Goal: Obtain resource: Download file/media

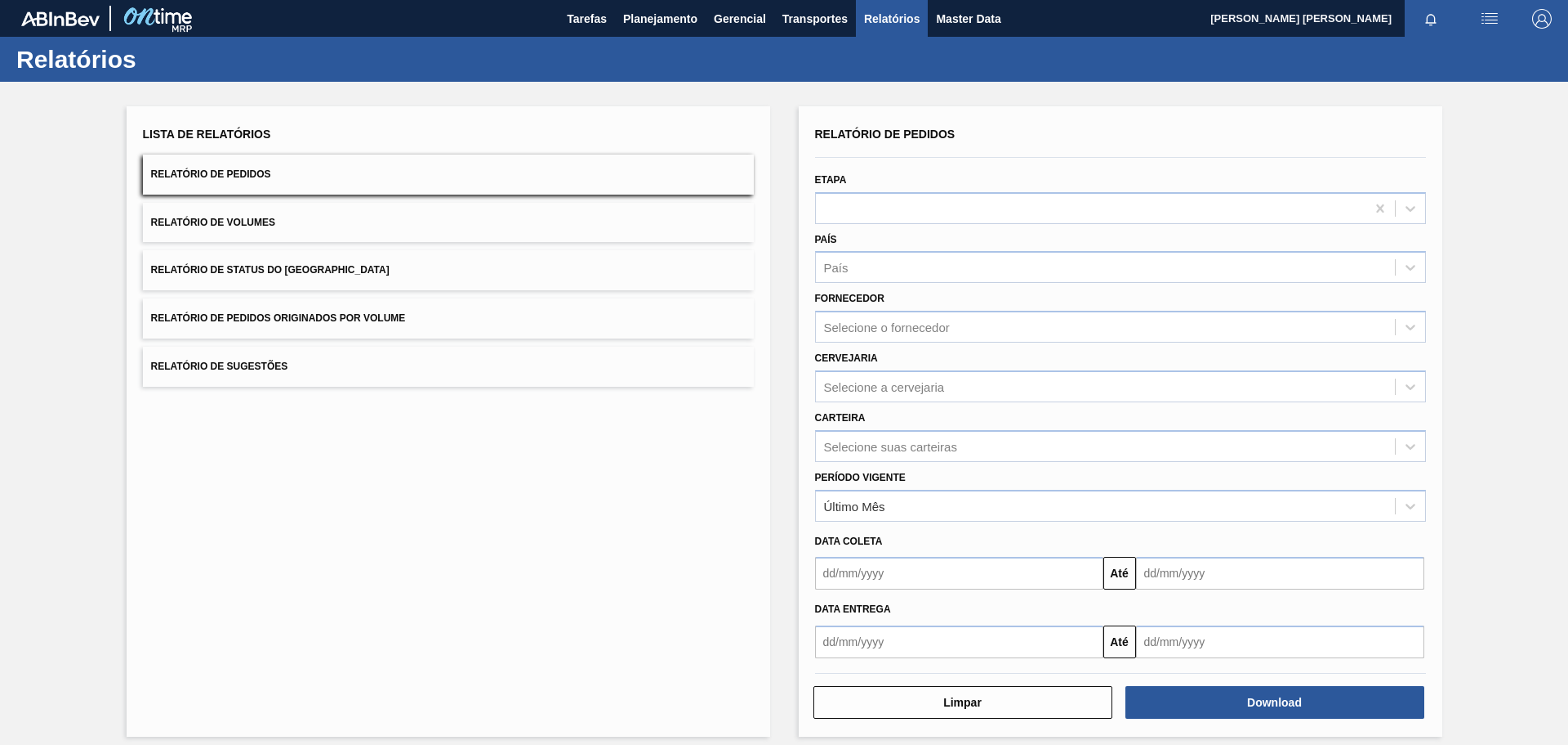
click at [387, 316] on span "Relatório de Pedidos Originados por Volume" at bounding box center [278, 318] width 255 height 12
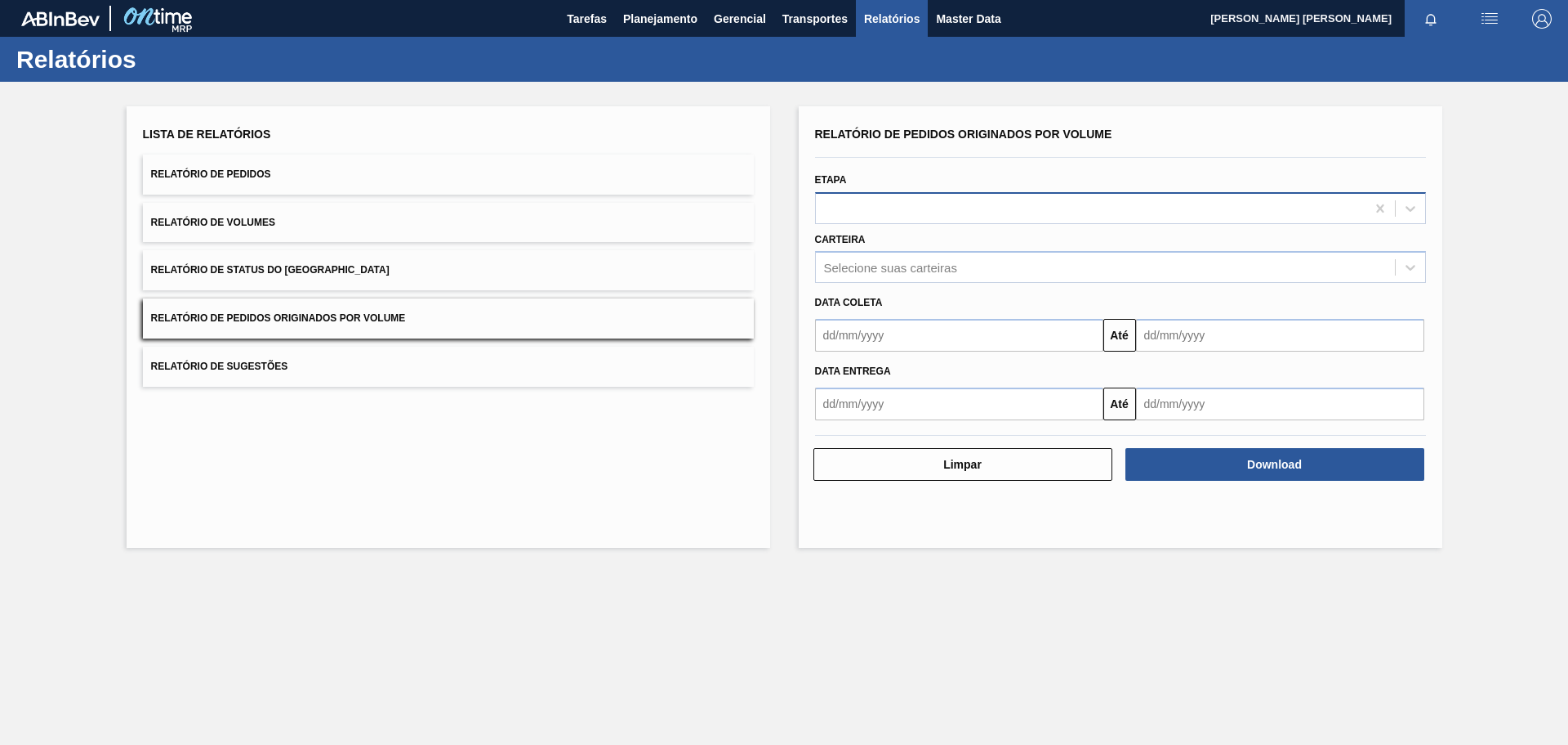
click at [947, 197] on div at bounding box center [1090, 208] width 549 height 24
click at [976, 195] on div at bounding box center [1120, 208] width 611 height 32
click at [899, 251] on div "Selecione suas carteiras" at bounding box center [1120, 267] width 611 height 32
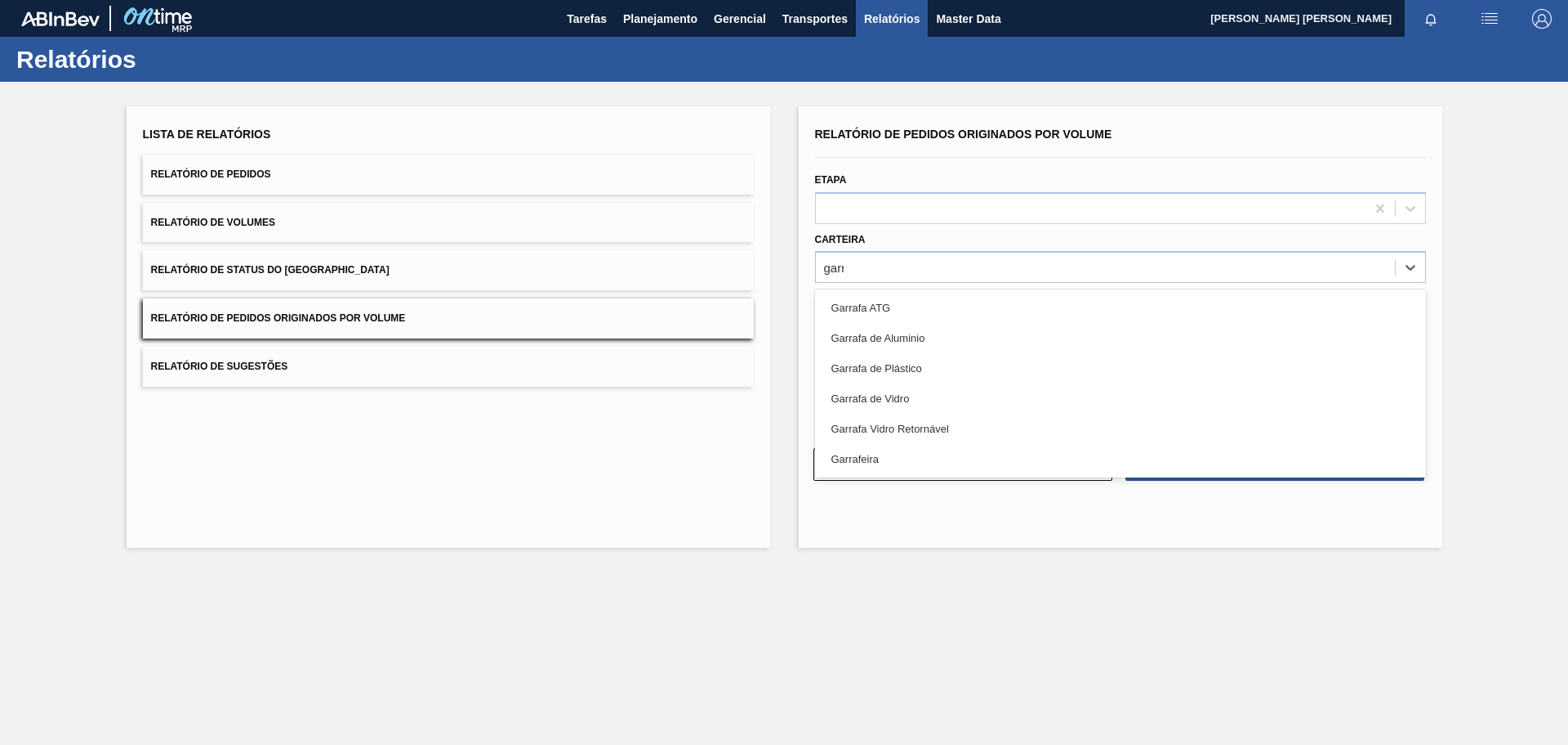
type input "garra"
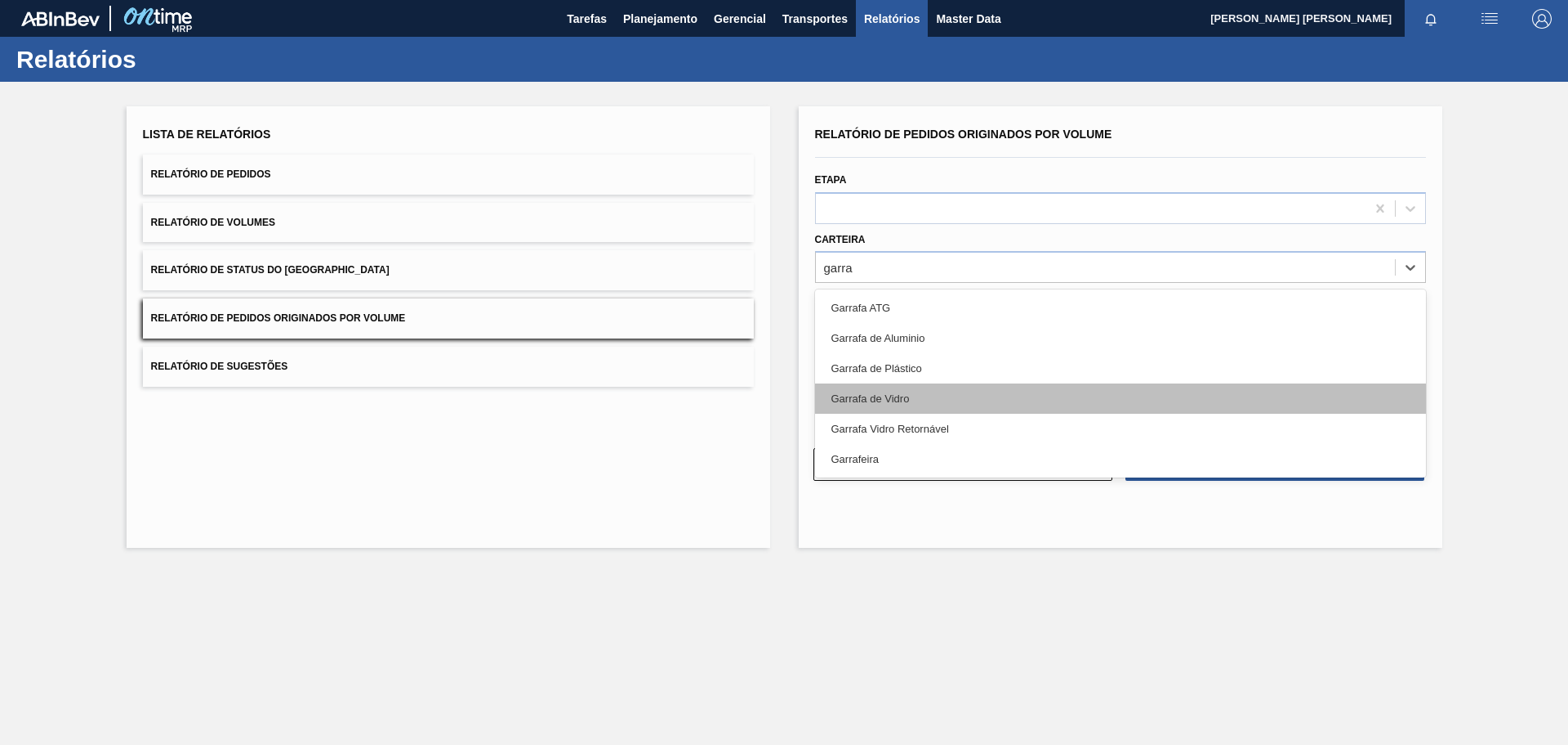
click at [996, 391] on div "Garrafa de Vidro" at bounding box center [1120, 398] width 611 height 30
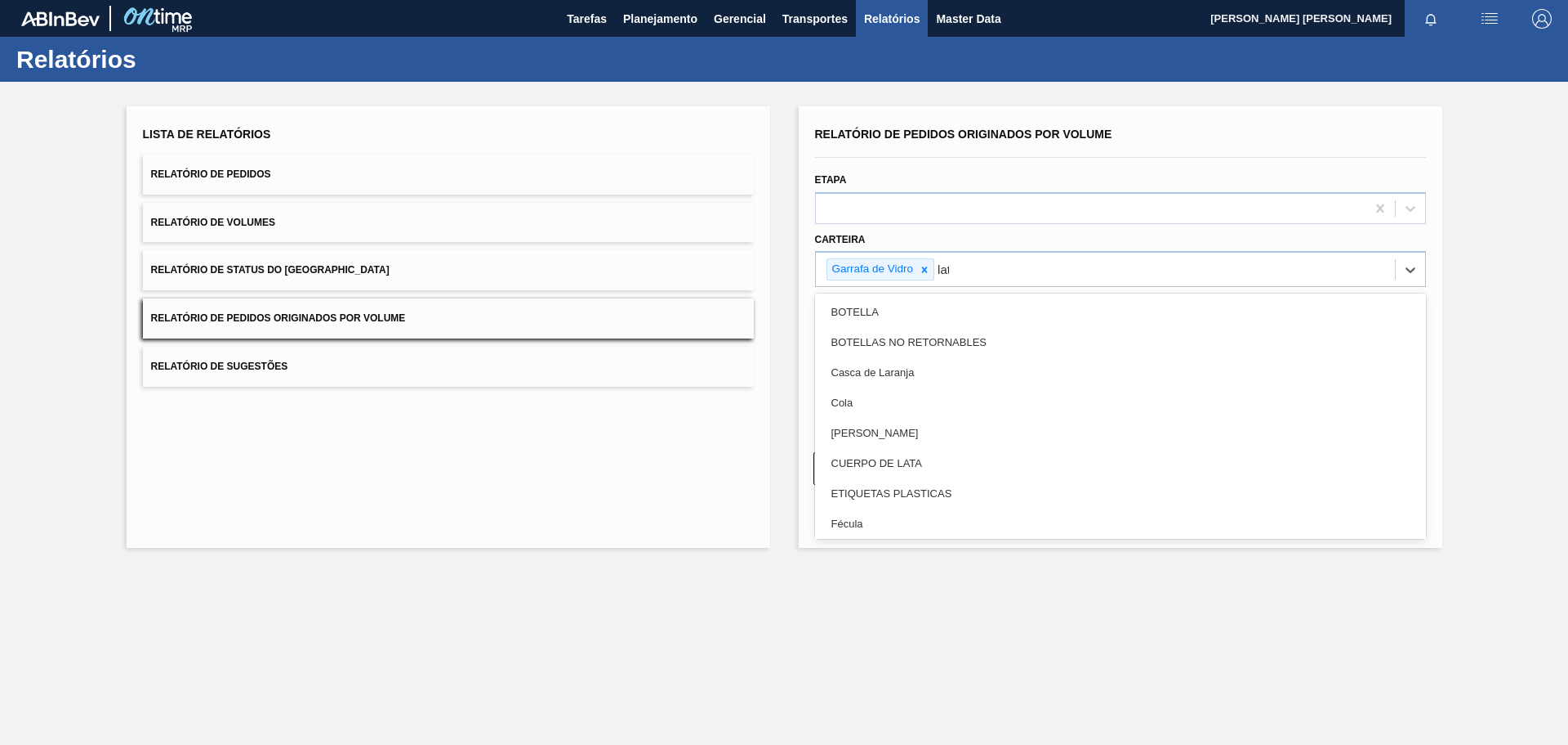
type input "lata"
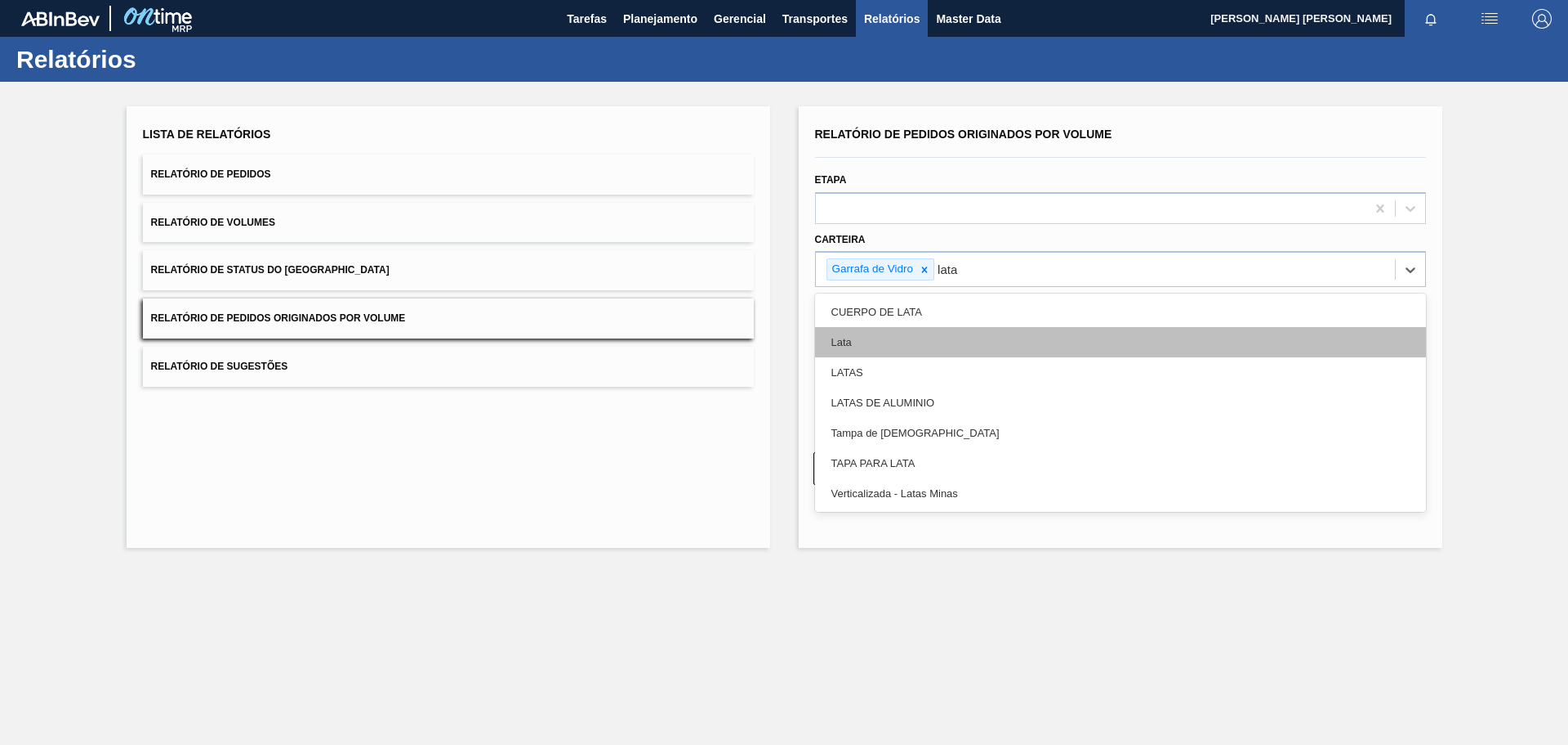
click at [950, 339] on div "Lata" at bounding box center [1120, 342] width 611 height 30
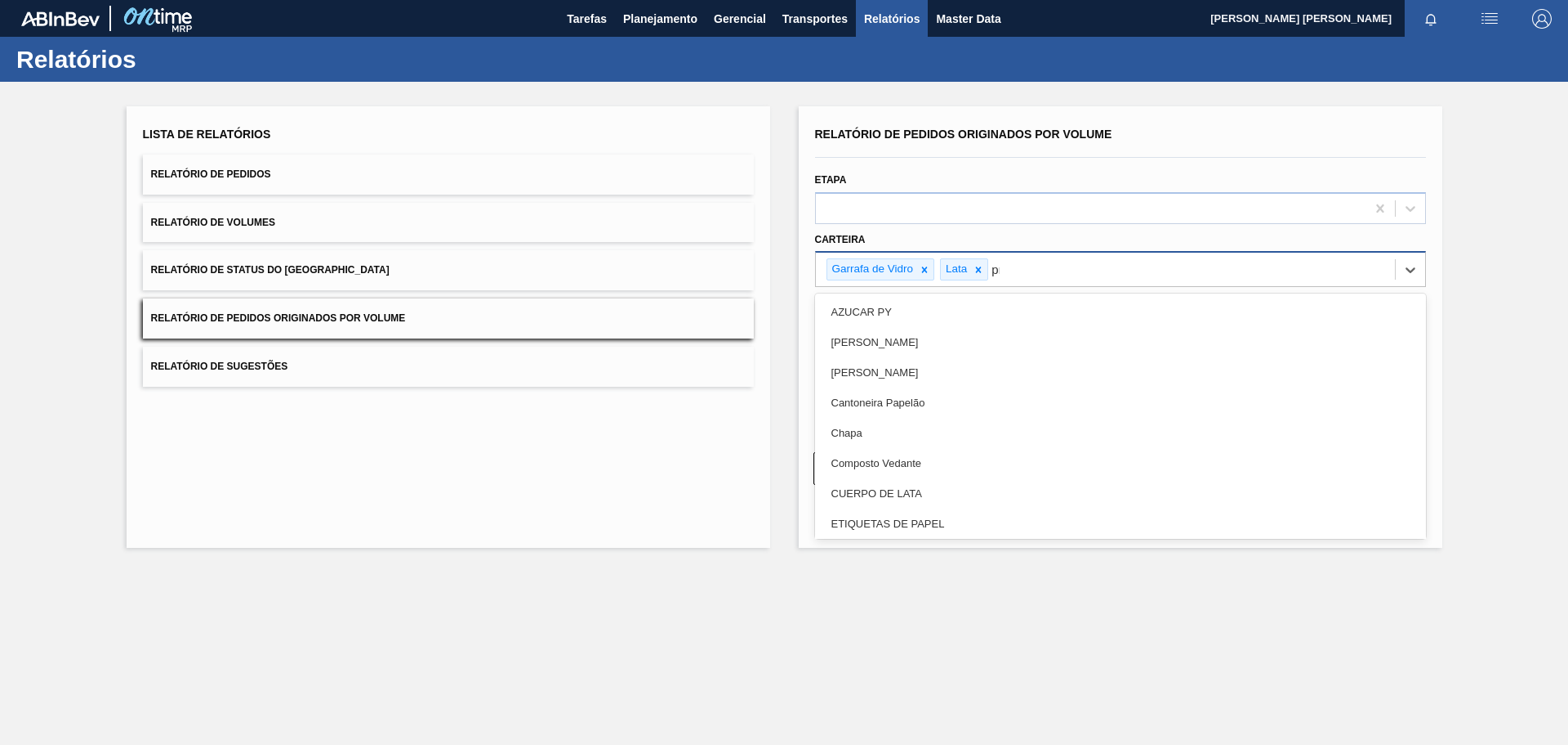
type input "pre"
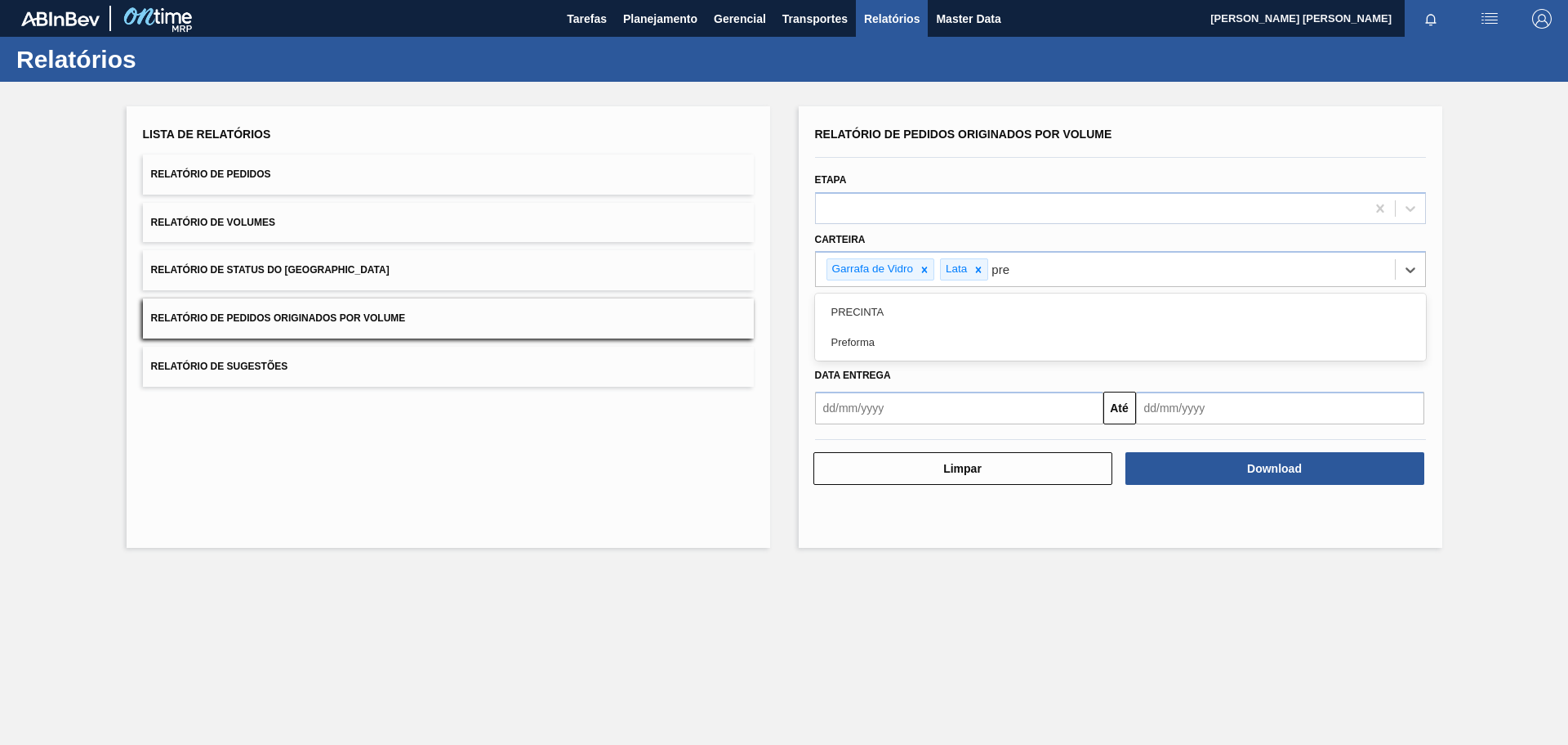
click at [1029, 338] on div "Preforma" at bounding box center [1120, 342] width 611 height 30
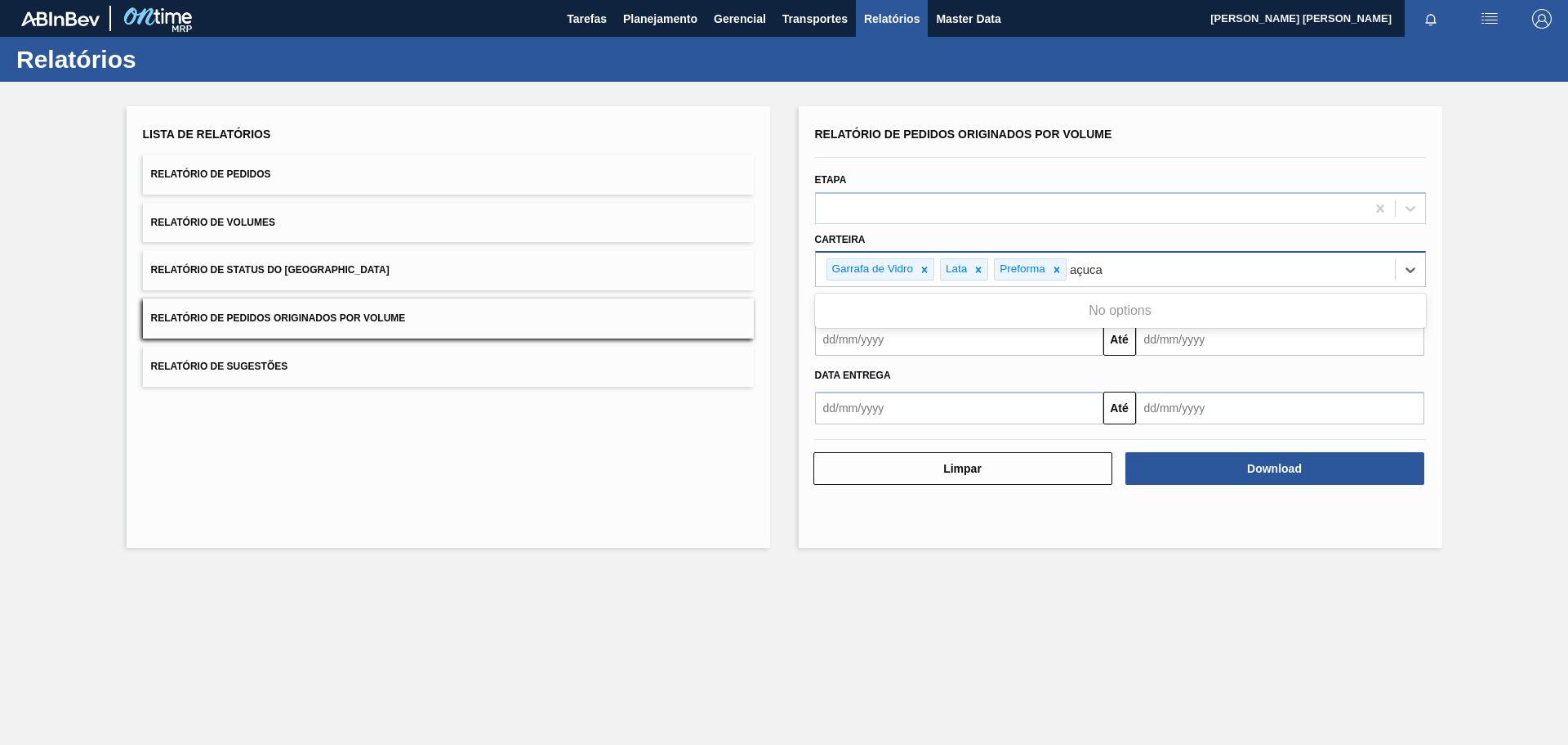
type input "açucar"
click at [1149, 270] on div "Garrafa de Vidro Lata Preforma açucar" at bounding box center [1105, 269] width 579 height 34
click at [1103, 269] on div "Garrafa de Vidro Lata Preforma" at bounding box center [1105, 269] width 579 height 34
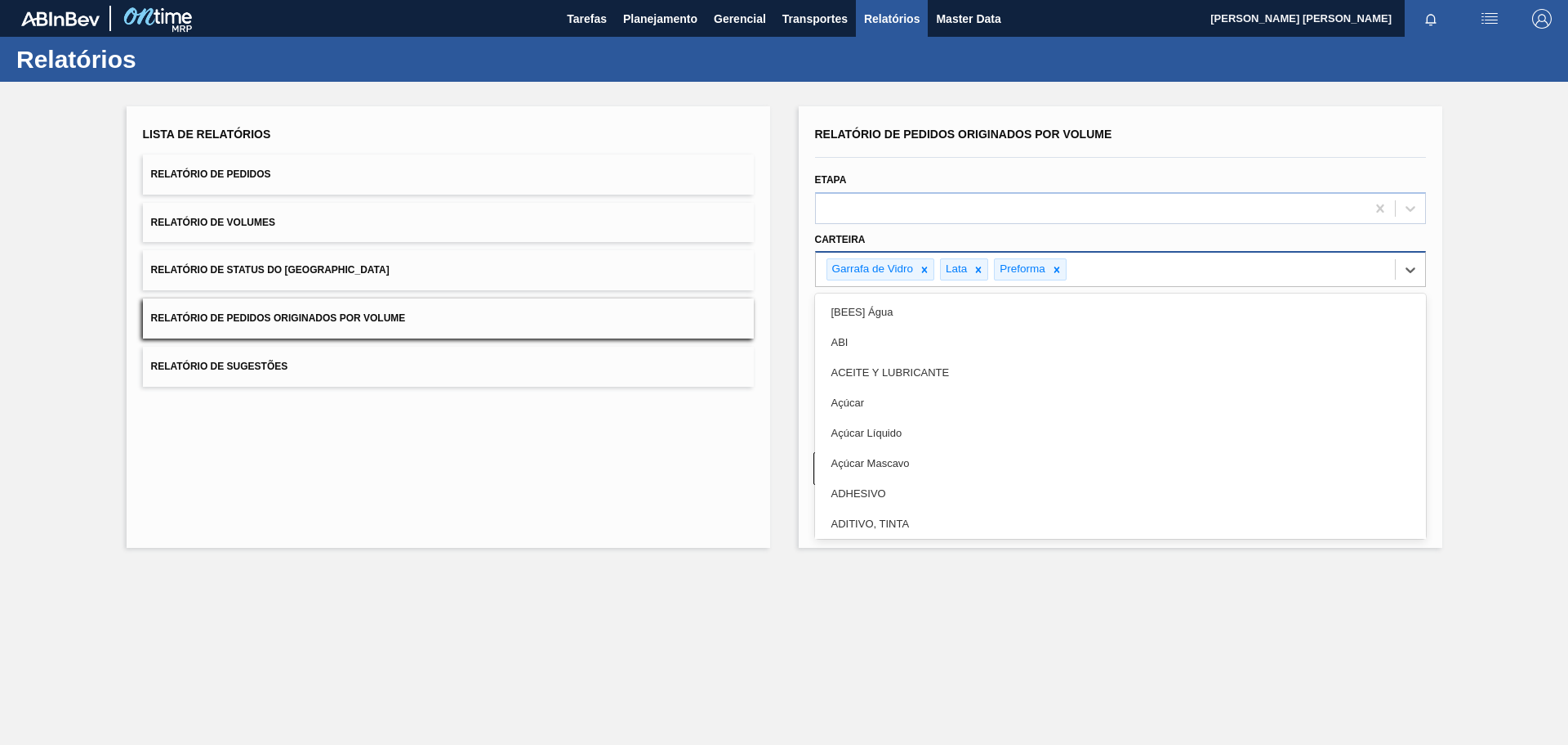
type input "a"
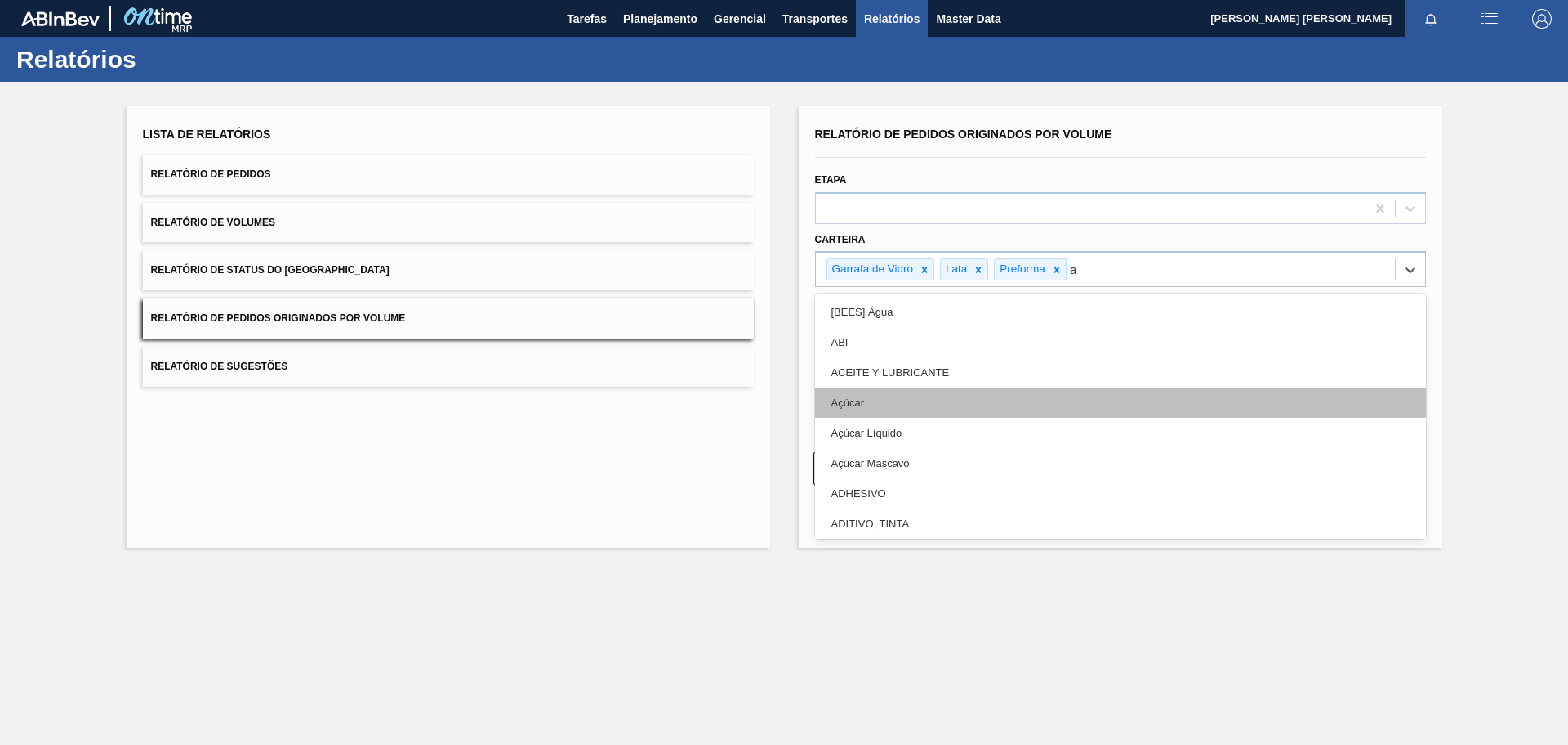
click at [933, 397] on div "Açúcar" at bounding box center [1120, 401] width 611 height 30
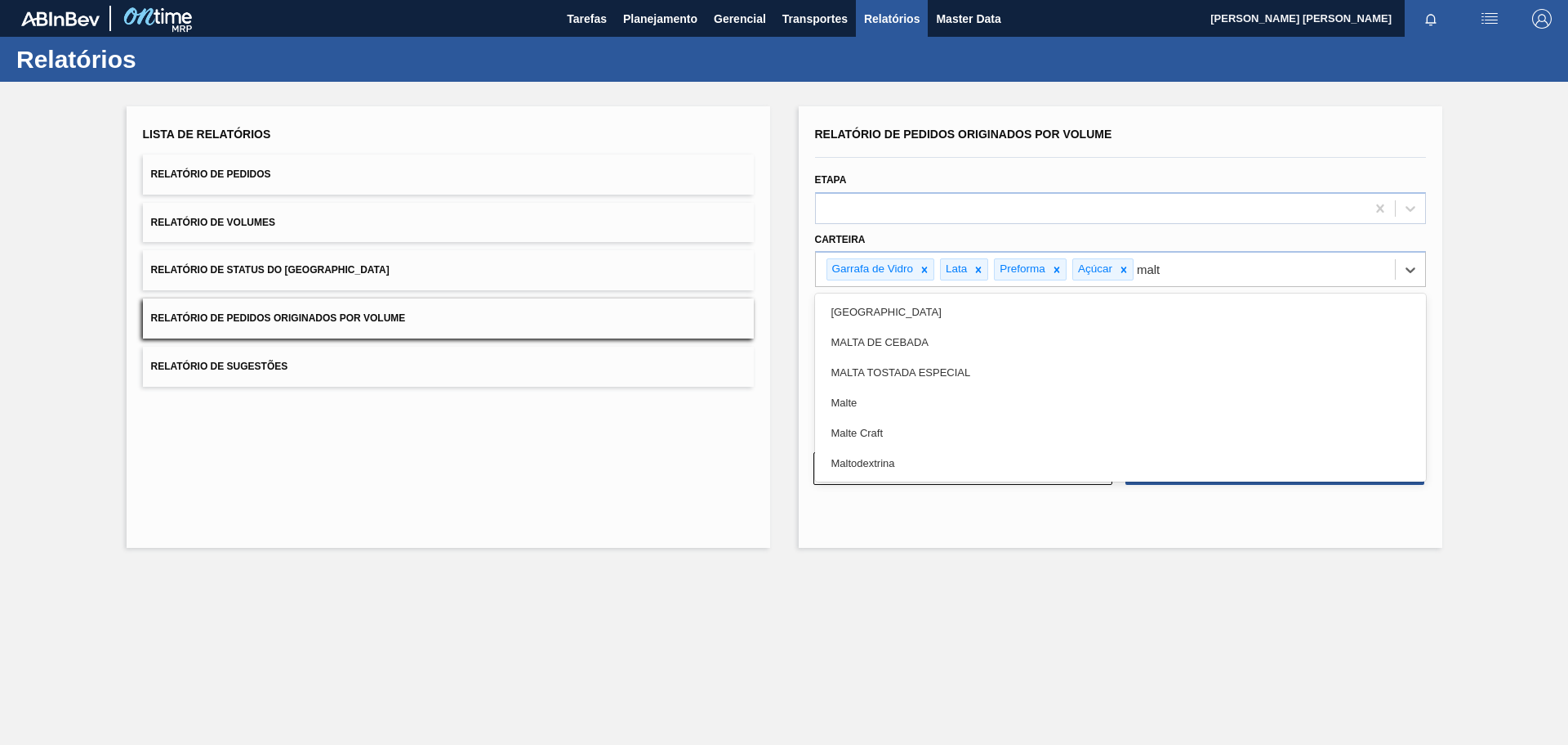
type input "malte"
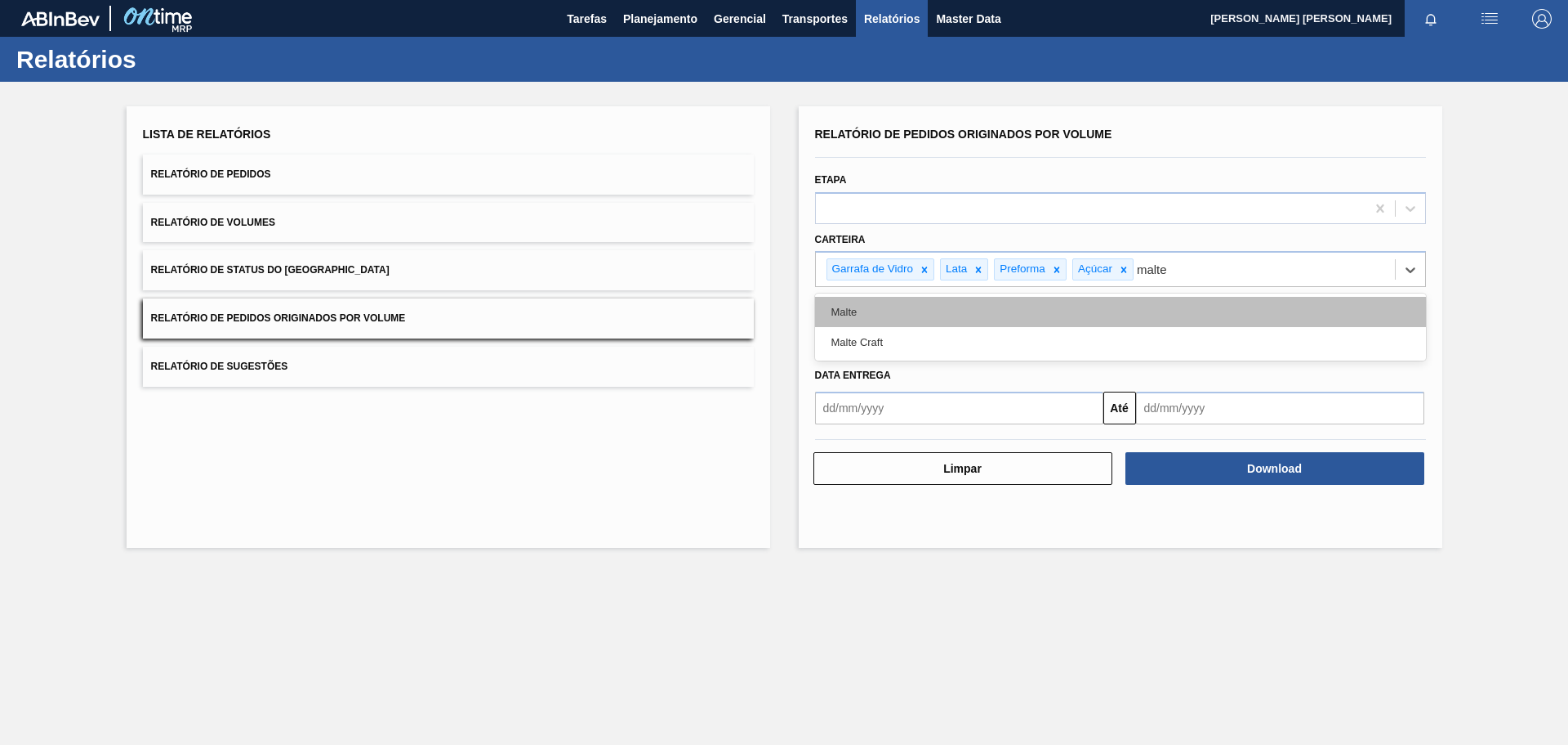
click at [935, 310] on div "Malte" at bounding box center [1120, 311] width 611 height 30
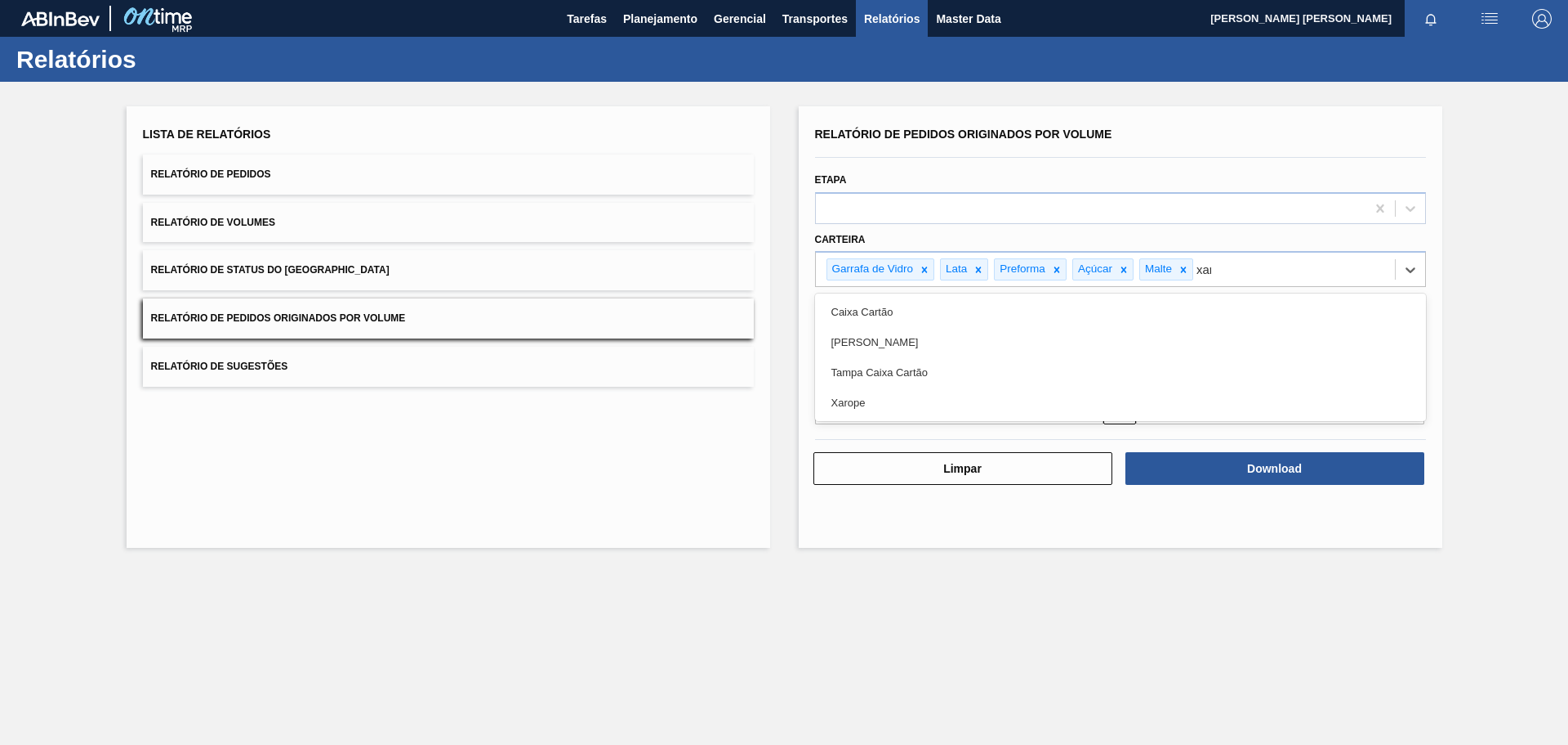
type input "xaro"
click at [933, 313] on div "Xarope" at bounding box center [1120, 311] width 611 height 30
click at [980, 342] on input "text" at bounding box center [959, 339] width 289 height 33
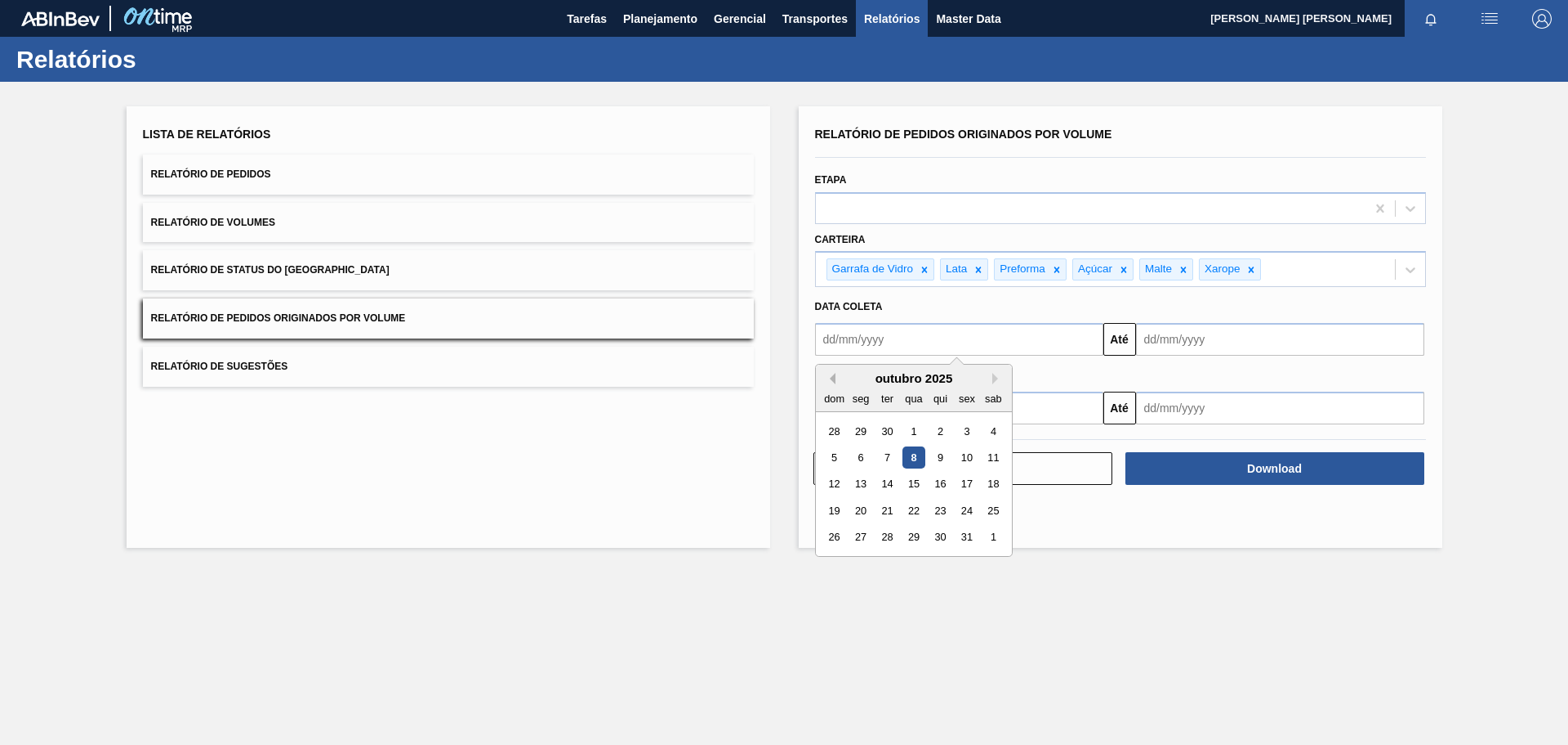
click at [831, 376] on button "Previous Month" at bounding box center [830, 378] width 12 height 12
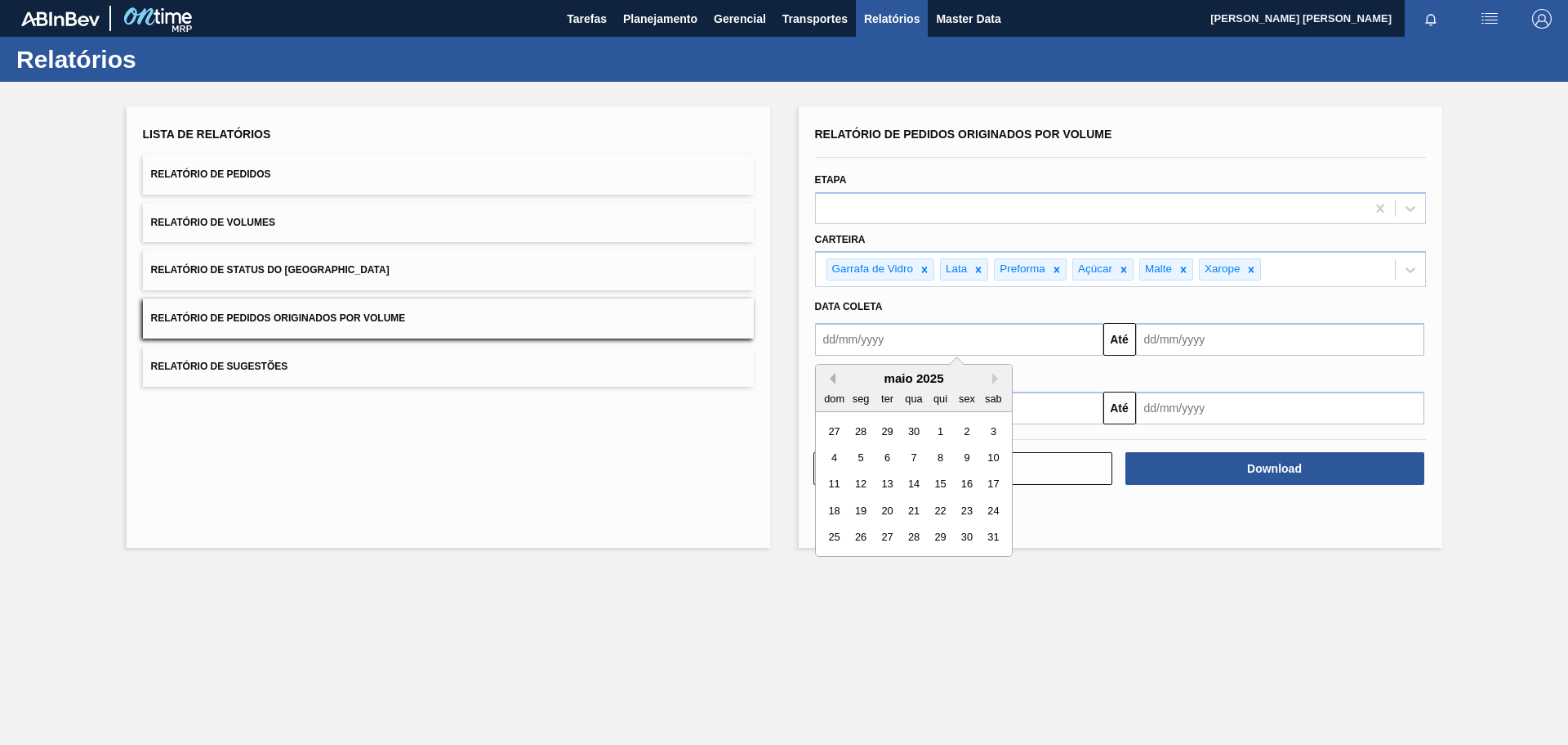
click at [831, 376] on button "Previous Month" at bounding box center [830, 378] width 12 height 12
click at [918, 429] on div "1" at bounding box center [913, 430] width 22 height 22
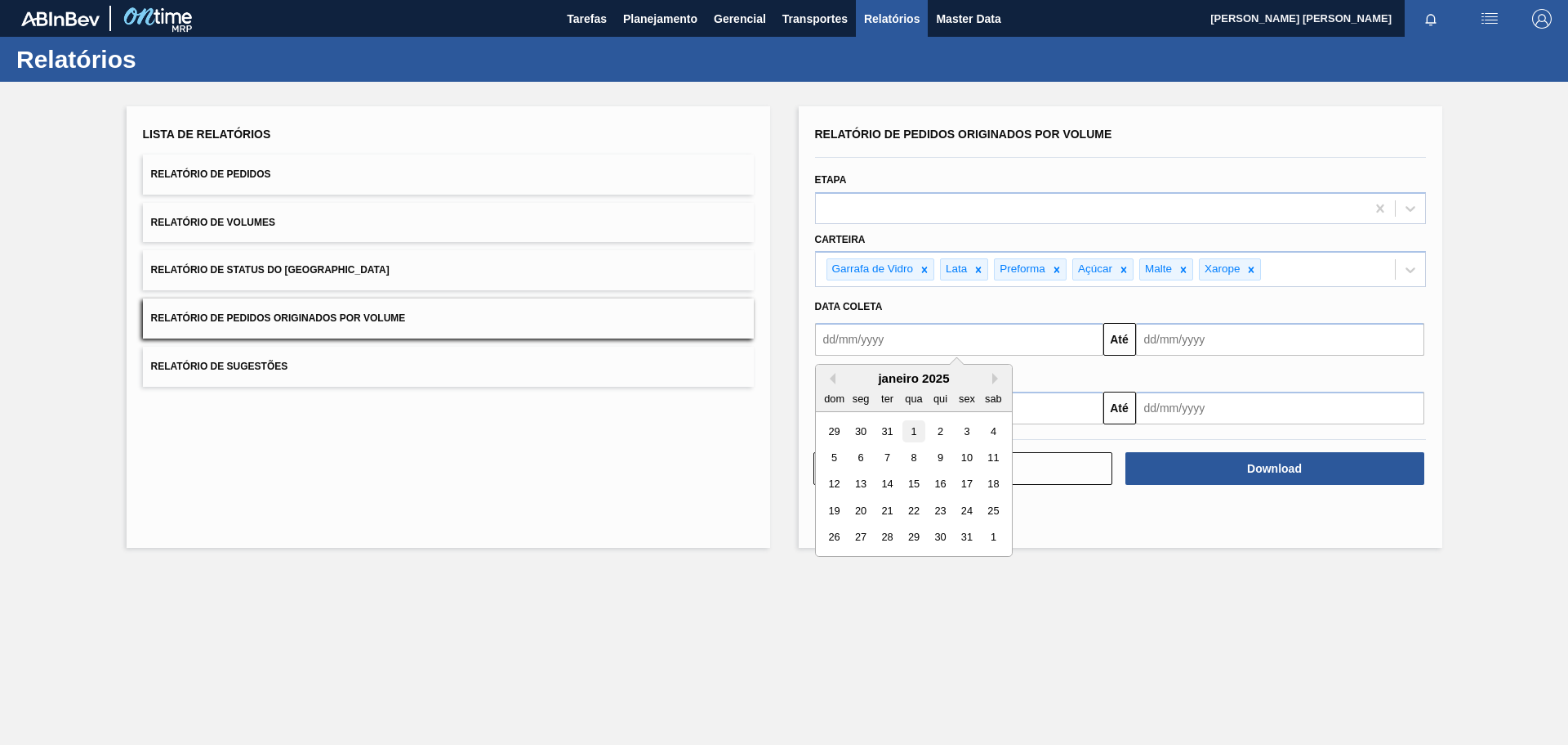
type input "01/01/2025"
click at [1191, 341] on input "text" at bounding box center [1280, 339] width 289 height 33
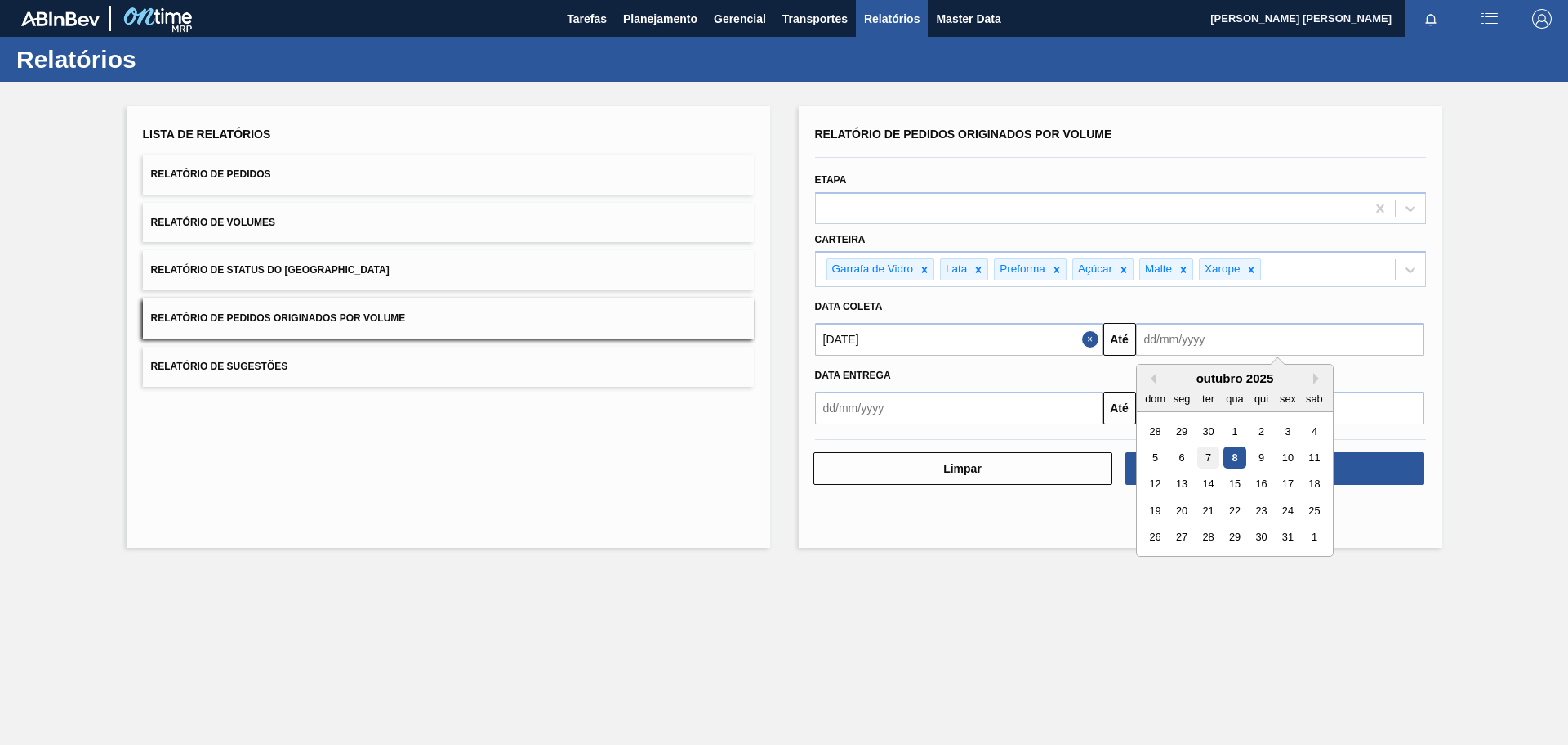
click at [1216, 457] on div "7" at bounding box center [1207, 457] width 22 height 22
type input "07/10/2025"
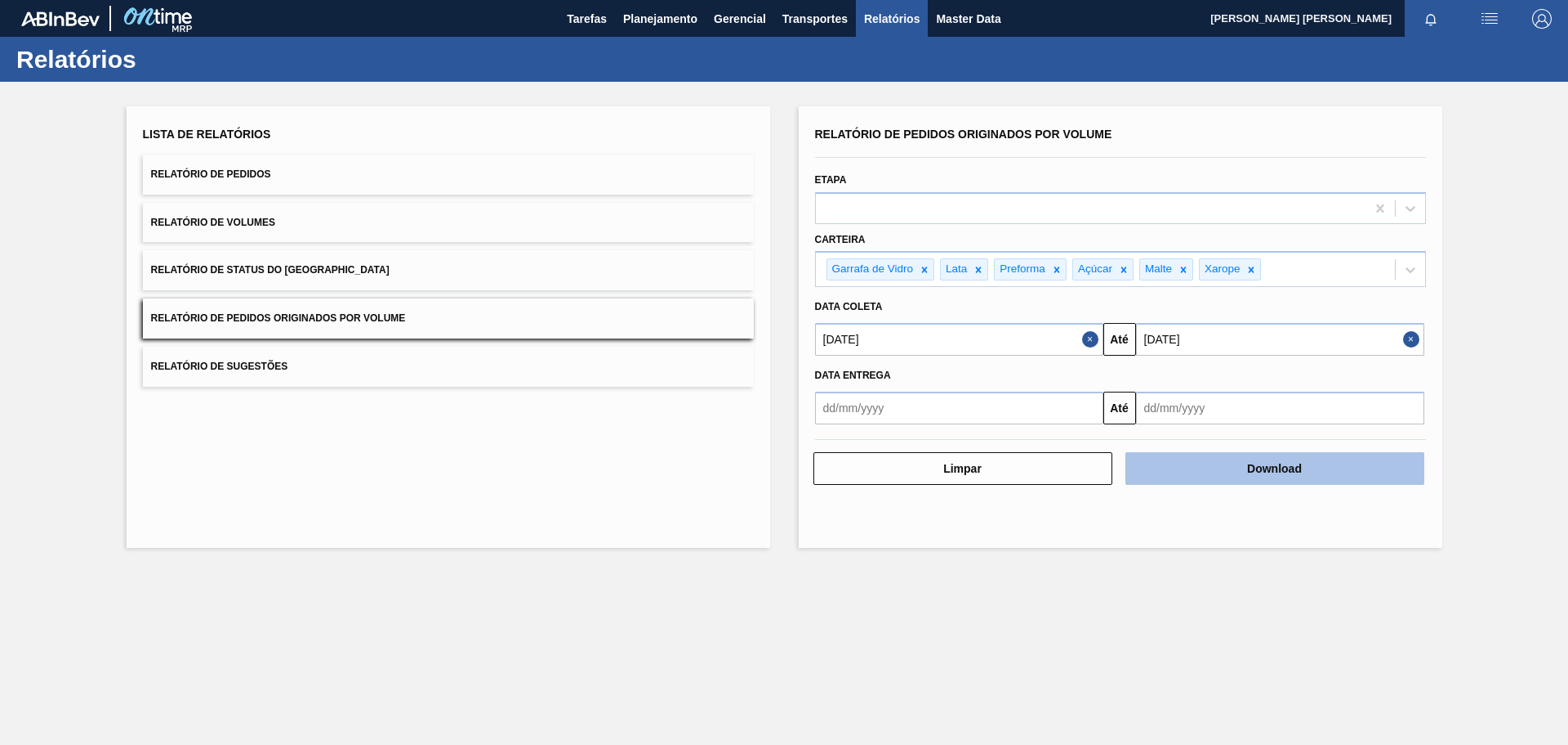
click at [1194, 472] on button "Download" at bounding box center [1275, 469] width 299 height 33
